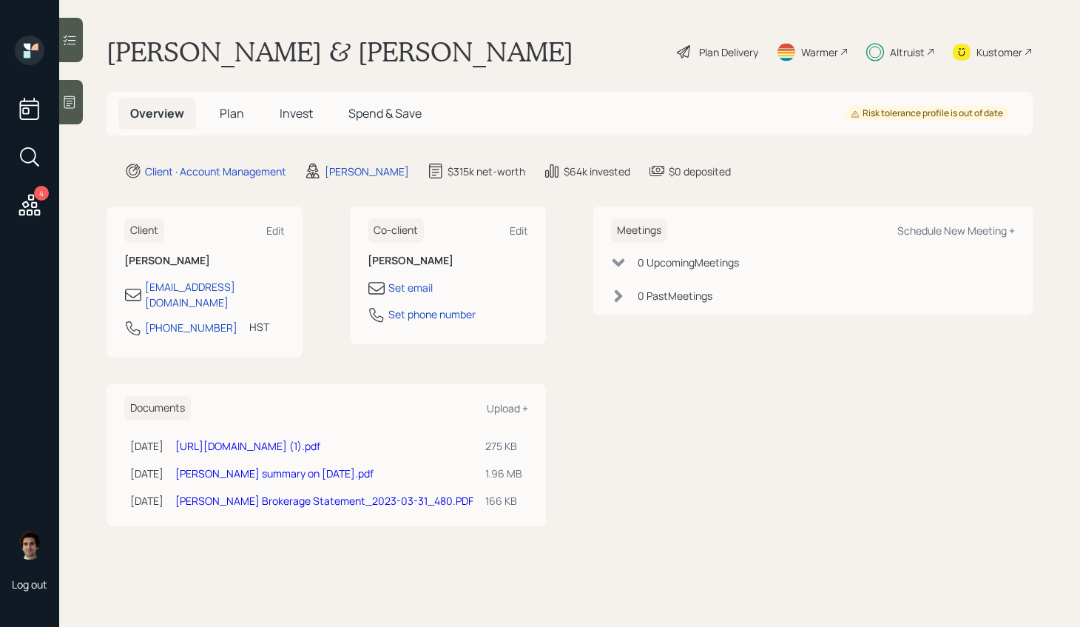
click at [928, 50] on icon at bounding box center [930, 51] width 9 height 9
click at [972, 47] on div "Kustomer" at bounding box center [993, 52] width 80 height 33
click at [238, 119] on span "Plan" at bounding box center [232, 113] width 24 height 16
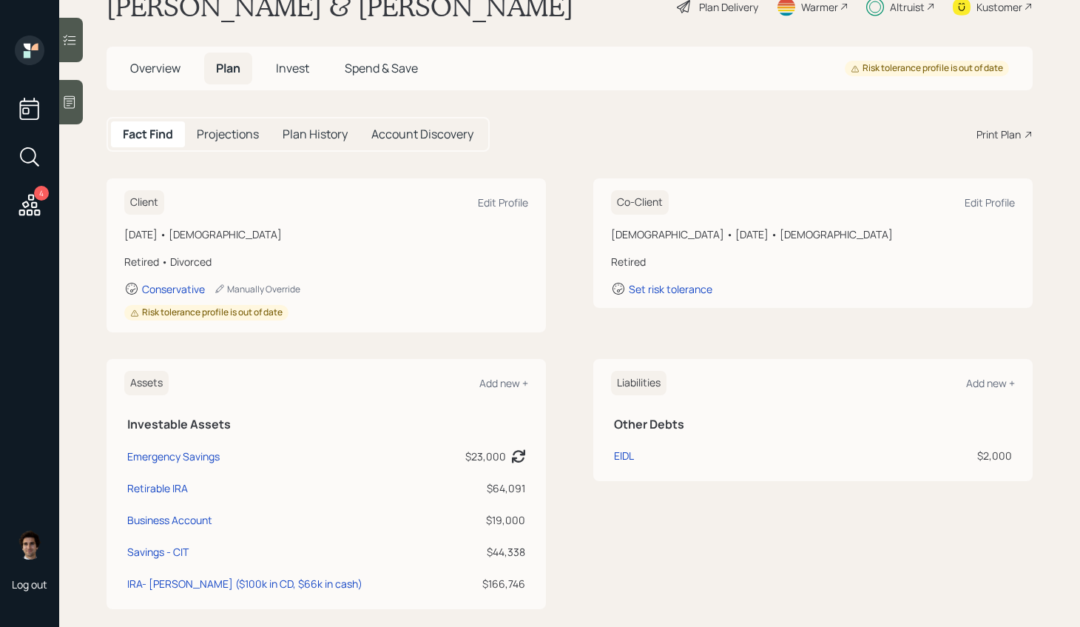
scroll to position [44, 0]
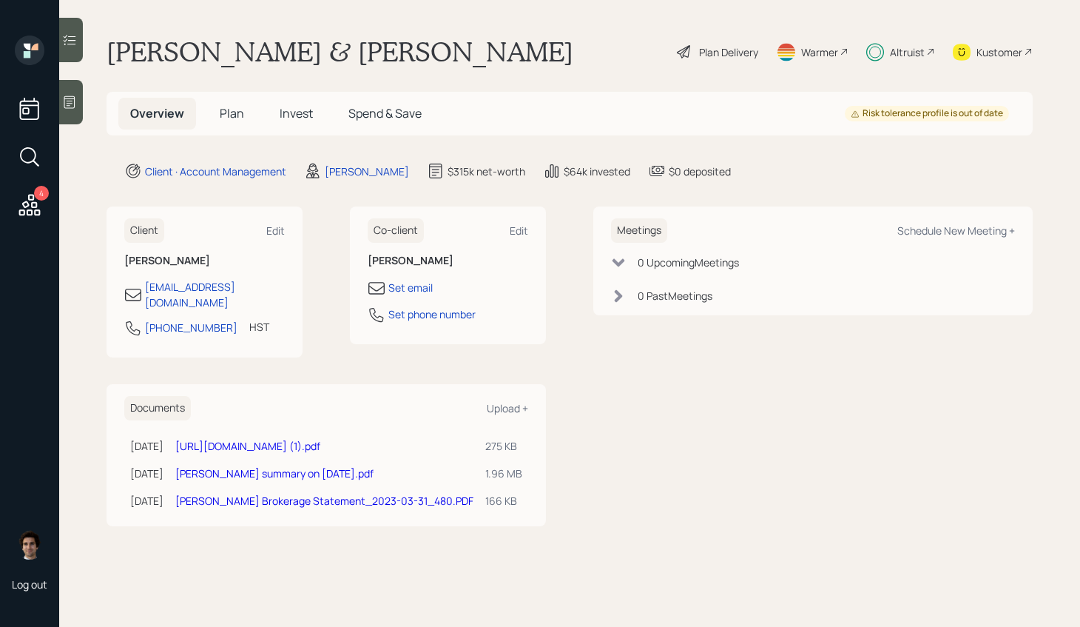
click at [27, 193] on icon at bounding box center [29, 205] width 27 height 27
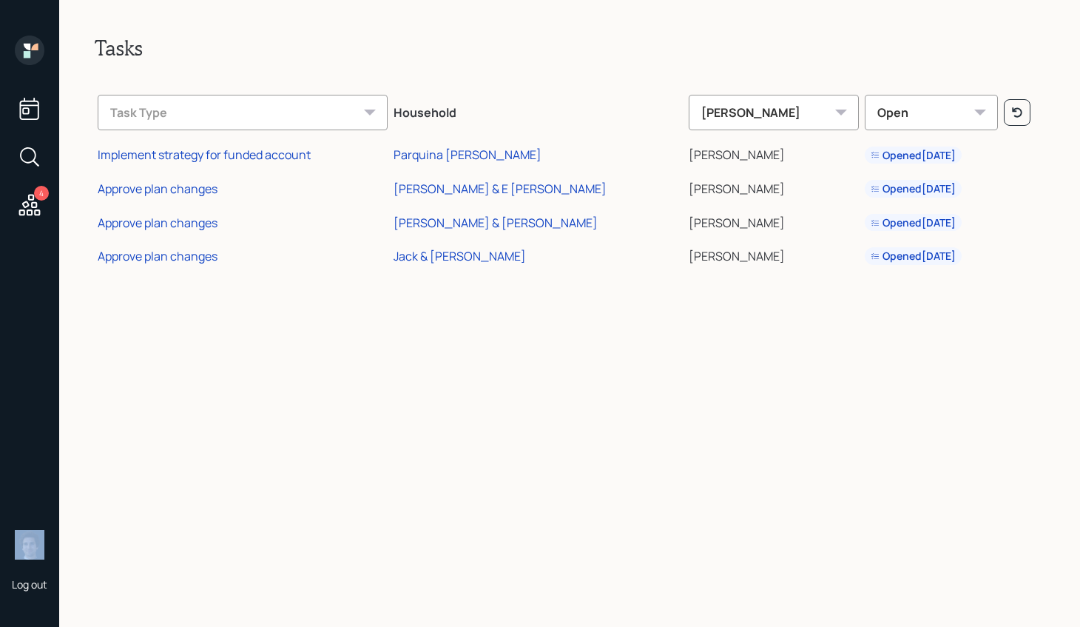
click at [27, 193] on icon at bounding box center [29, 205] width 27 height 27
